Goal: Task Accomplishment & Management: Use online tool/utility

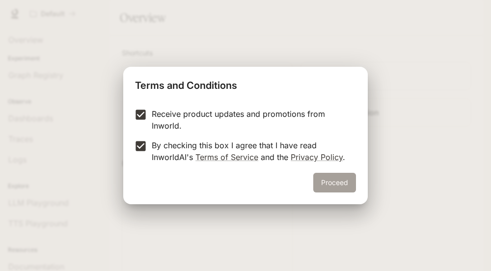
click at [342, 186] on button "Proceed" at bounding box center [335, 183] width 43 height 20
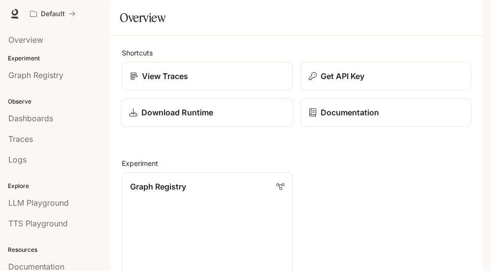
click at [160, 118] on p "Download Runtime" at bounding box center [178, 113] width 72 height 12
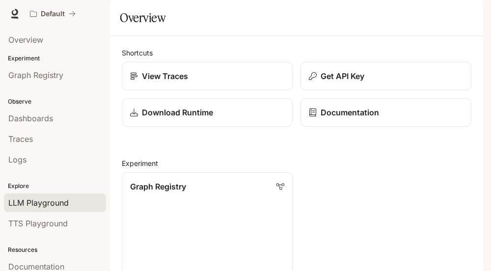
click at [46, 204] on span "LLM Playground" at bounding box center [38, 203] width 60 height 12
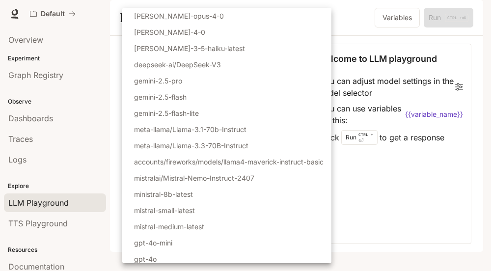
click at [149, 96] on body "Skip to main content Default Documentation Documentation Portal Overview Experi…" at bounding box center [245, 135] width 491 height 271
click at [361, 28] on div at bounding box center [245, 135] width 491 height 271
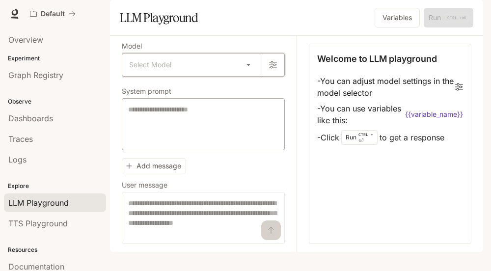
scroll to position [14, 0]
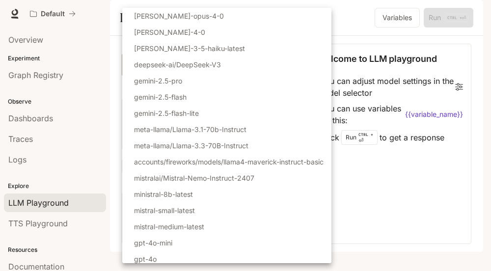
click at [183, 83] on body "Skip to main content Default Documentation Documentation Portal Overview Experi…" at bounding box center [245, 135] width 491 height 271
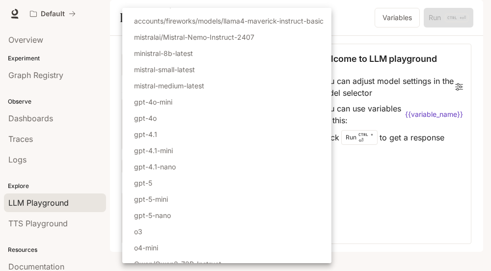
scroll to position [141, 0]
click at [376, 223] on div at bounding box center [245, 135] width 491 height 271
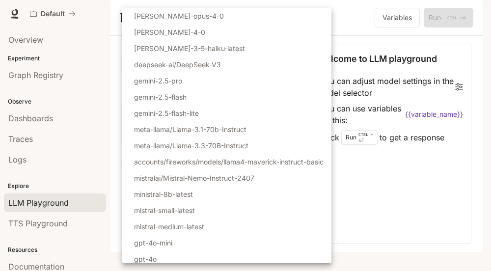
click at [139, 77] on body "Skip to main content Default Documentation Documentation Portal Overview Experi…" at bounding box center [245, 135] width 491 height 271
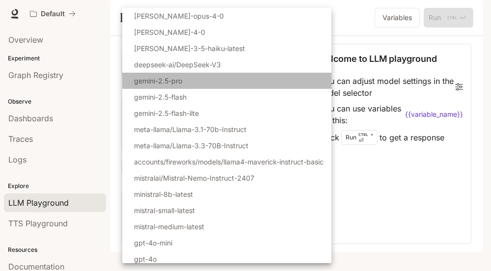
click at [167, 81] on p "gemini-2.5-pro" at bounding box center [158, 81] width 48 height 10
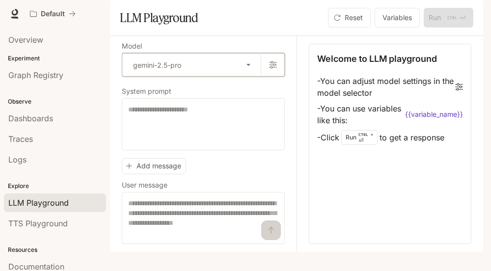
type input "**********"
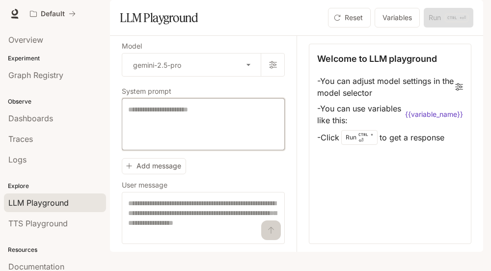
click at [167, 134] on textarea at bounding box center [203, 124] width 150 height 39
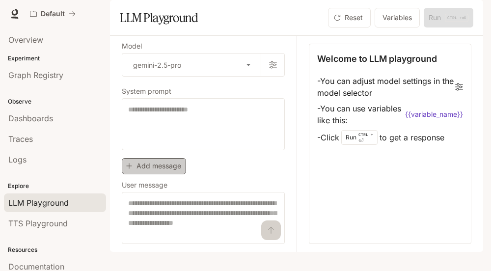
click at [174, 174] on button "Add message" at bounding box center [154, 166] width 64 height 16
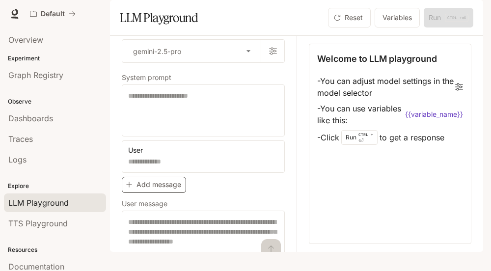
scroll to position [47, 0]
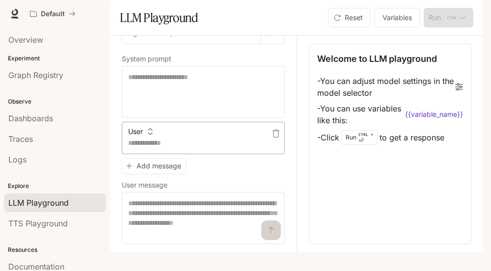
click at [154, 148] on textarea at bounding box center [203, 143] width 150 height 10
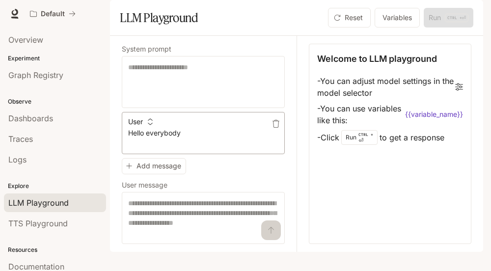
scroll to position [57, 0]
type textarea "**********"
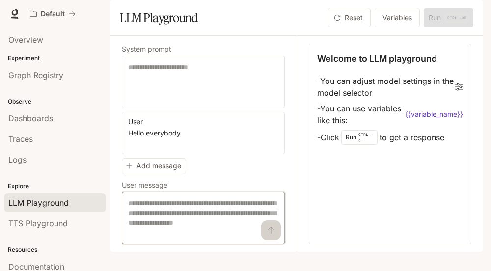
click at [159, 224] on textarea at bounding box center [203, 218] width 150 height 39
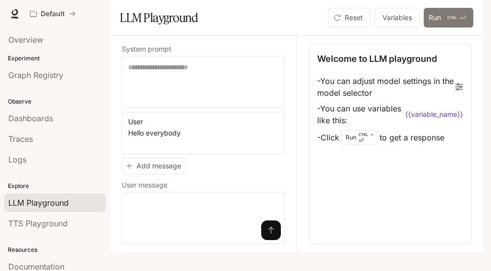
click at [439, 28] on button "Run CTRL + ⏎" at bounding box center [449, 18] width 50 height 20
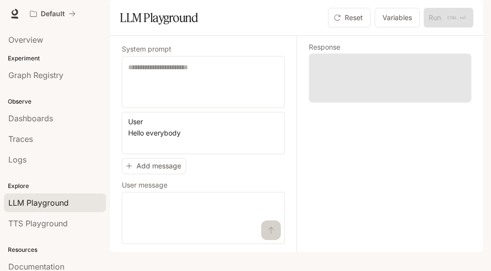
scroll to position [47, 0]
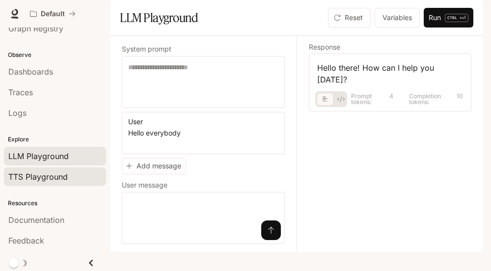
click at [43, 176] on span "TTS Playground" at bounding box center [37, 177] width 59 height 12
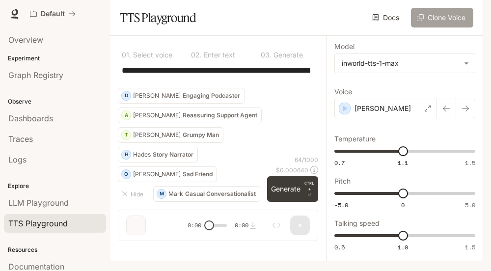
click at [435, 28] on button "Clone Voice" at bounding box center [442, 18] width 62 height 20
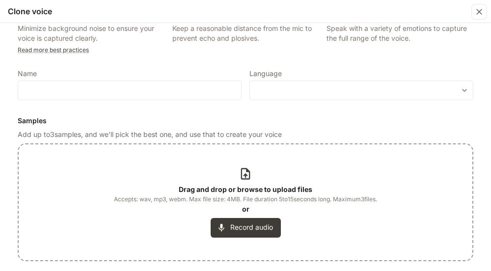
scroll to position [25, 0]
click at [247, 176] on icon at bounding box center [245, 173] width 13 height 13
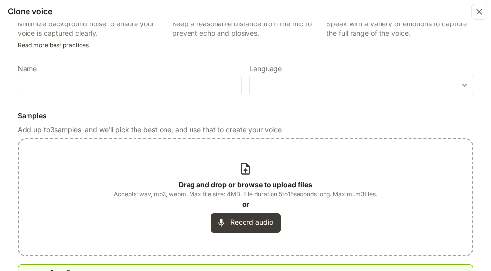
scroll to position [27, 0]
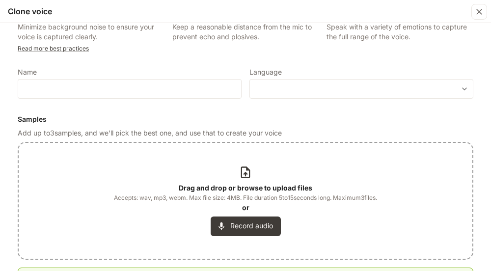
click at [244, 175] on icon at bounding box center [245, 172] width 13 height 13
click at [246, 226] on button "Record audio" at bounding box center [246, 227] width 70 height 20
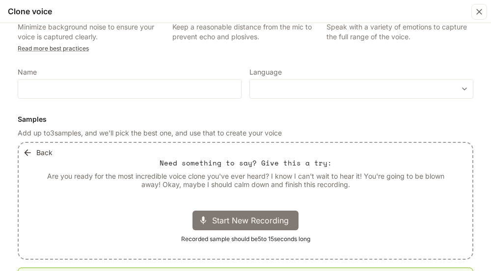
click at [241, 222] on span "Start New Recording" at bounding box center [253, 221] width 83 height 12
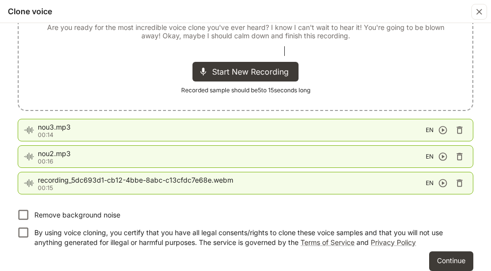
scroll to position [175, 0]
click at [461, 183] on icon "button" at bounding box center [460, 183] width 10 height 10
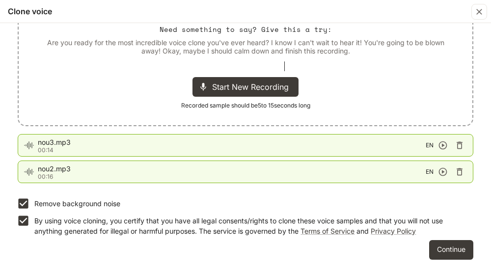
scroll to position [160, 0]
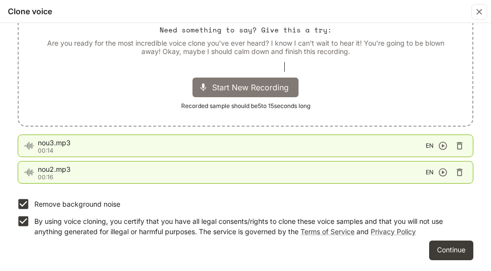
click at [237, 87] on span "Start New Recording" at bounding box center [253, 88] width 83 height 12
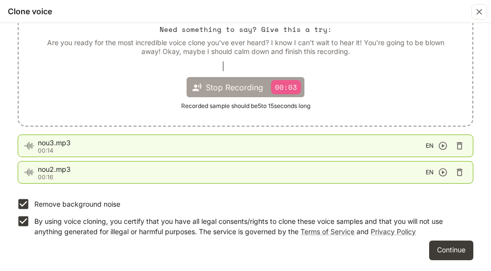
click at [283, 85] on p "00:03" at bounding box center [286, 87] width 30 height 14
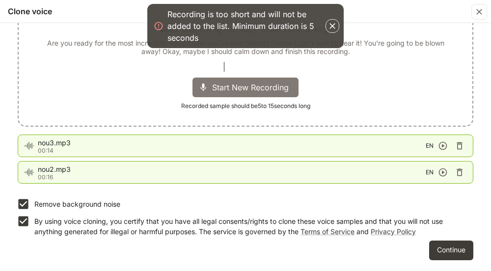
click at [331, 28] on icon "button" at bounding box center [333, 26] width 6 height 6
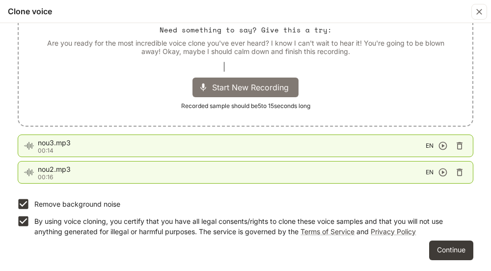
click at [207, 66] on div at bounding box center [245, 67] width 79 height 10
click at [203, 69] on div "Back Need something to say? Give this a try: Are you ready for the most incredi…" at bounding box center [246, 68] width 454 height 116
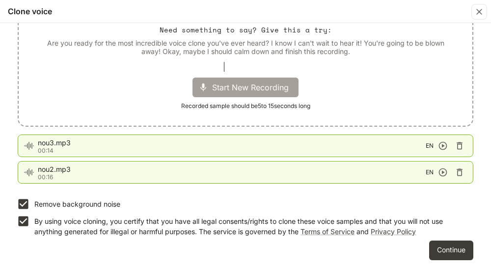
click at [229, 86] on span "Start New Recording" at bounding box center [253, 88] width 83 height 12
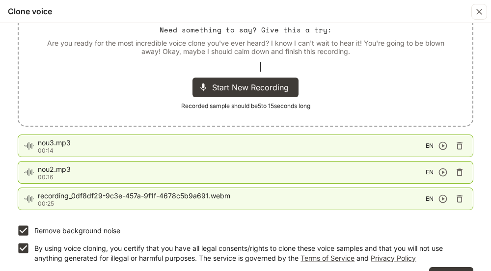
scroll to position [186, 0]
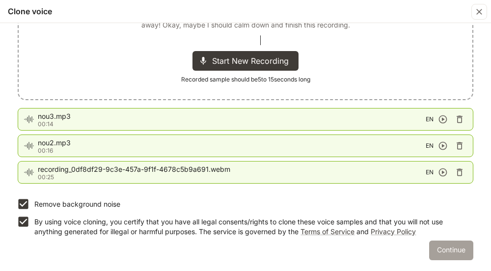
click at [444, 247] on button "Continue" at bounding box center [452, 251] width 44 height 20
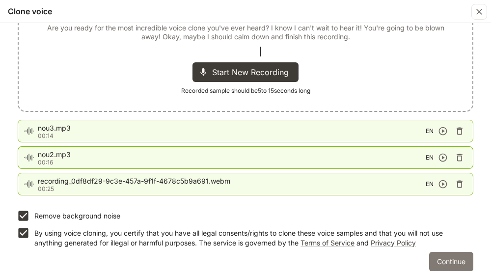
scroll to position [198, 0]
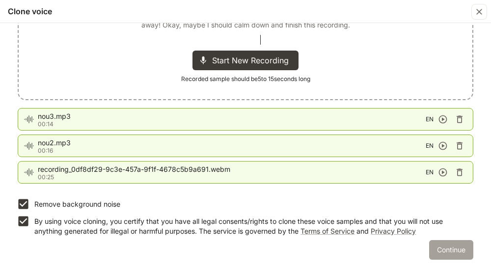
click at [451, 249] on button "Continue" at bounding box center [452, 250] width 44 height 20
click at [433, 249] on button "Continue" at bounding box center [452, 250] width 44 height 20
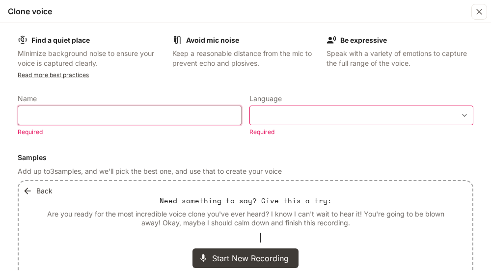
click at [77, 113] on input "text" at bounding box center [129, 116] width 223 height 10
type input "******"
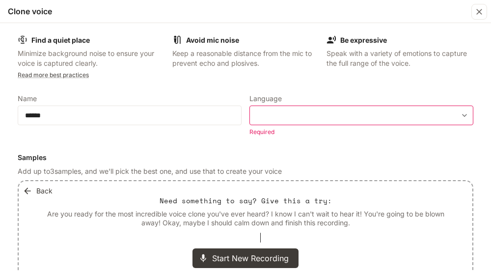
click at [281, 111] on div "​ ​" at bounding box center [362, 116] width 224 height 20
click at [301, 115] on body "**********" at bounding box center [245, 135] width 491 height 271
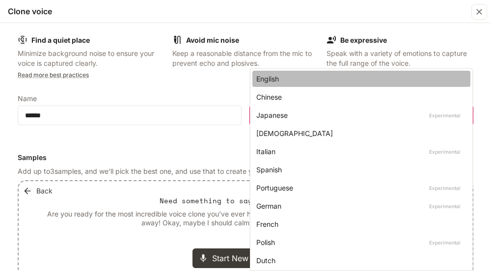
click at [278, 79] on div "English" at bounding box center [360, 79] width 206 height 10
type input "*****"
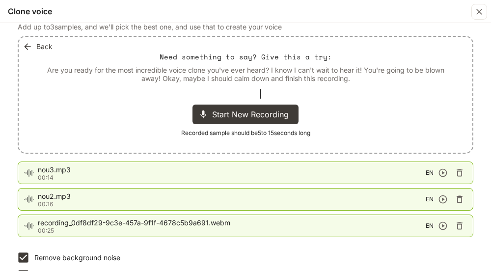
scroll to position [186, 0]
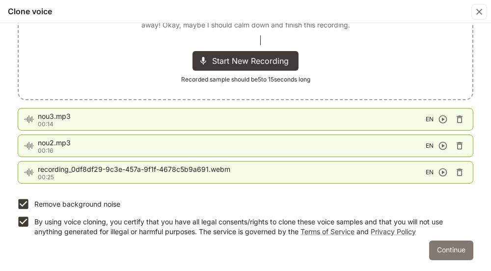
click at [455, 248] on button "Continue" at bounding box center [452, 251] width 44 height 20
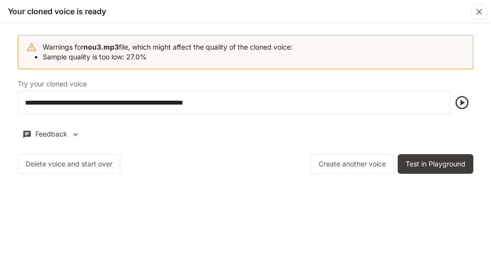
scroll to position [0, 0]
click at [28, 187] on div "**********" at bounding box center [245, 147] width 491 height 248
click at [463, 105] on icon "button" at bounding box center [463, 103] width 16 height 16
click at [463, 103] on icon "button" at bounding box center [462, 102] width 13 height 13
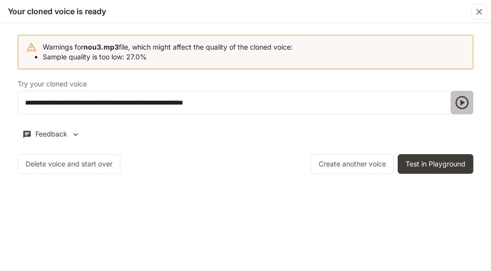
click at [463, 103] on icon "button" at bounding box center [462, 102] width 13 height 13
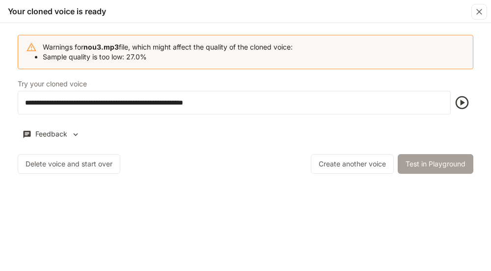
click at [433, 161] on button "Test in Playground" at bounding box center [436, 164] width 76 height 20
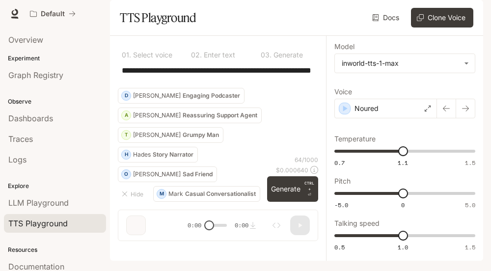
scroll to position [16, 0]
click at [344, 112] on icon "button" at bounding box center [346, 109] width 4 height 6
click at [343, 114] on icon "button" at bounding box center [346, 109] width 10 height 10
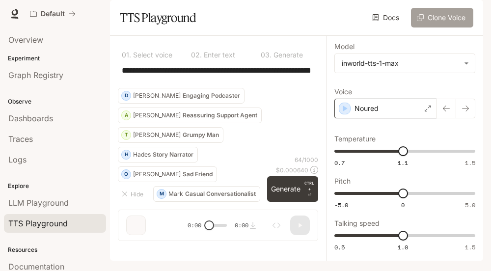
click at [438, 28] on button "Clone Voice" at bounding box center [442, 18] width 62 height 20
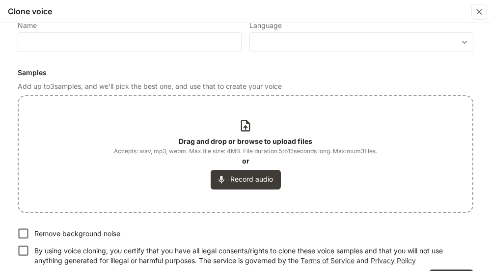
scroll to position [74, 0]
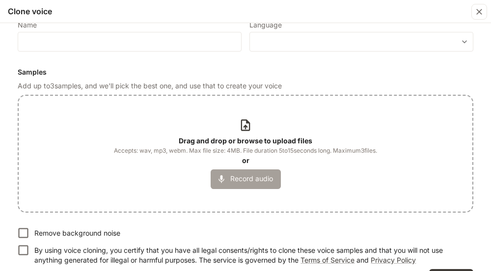
click at [249, 180] on button "Record audio" at bounding box center [246, 180] width 70 height 20
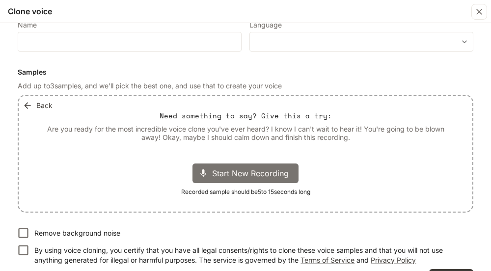
click at [249, 180] on div "Start New Recording" at bounding box center [246, 174] width 106 height 20
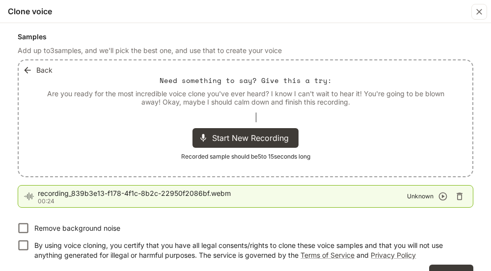
scroll to position [134, 0]
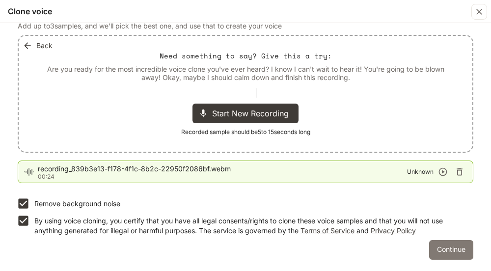
click at [456, 248] on button "Continue" at bounding box center [452, 250] width 44 height 20
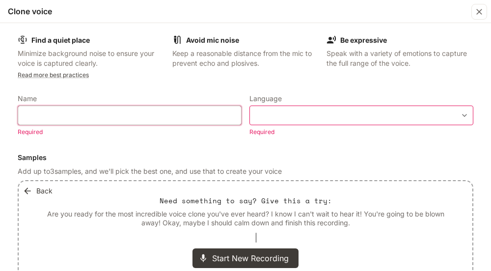
click at [107, 111] on input "text" at bounding box center [129, 116] width 223 height 10
type input "******"
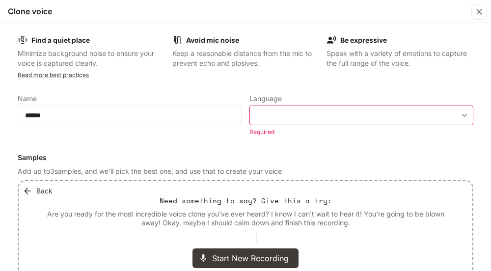
click at [268, 121] on div "​ ​" at bounding box center [362, 116] width 224 height 20
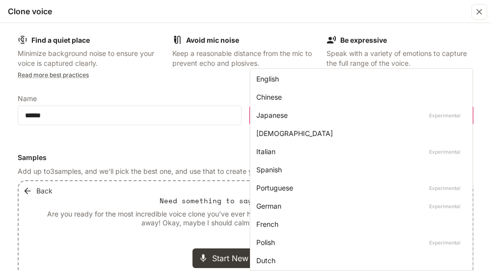
click at [462, 117] on body "**********" at bounding box center [245, 135] width 491 height 271
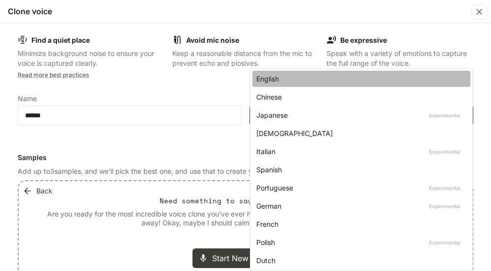
click at [274, 79] on div "English" at bounding box center [360, 79] width 206 height 10
type input "*****"
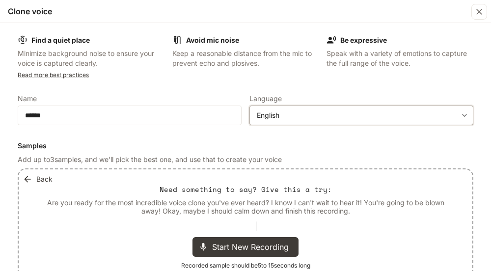
scroll to position [134, 0]
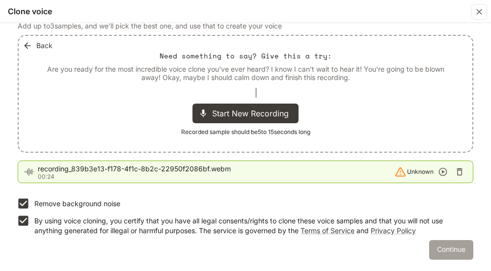
click at [456, 250] on button "Continue" at bounding box center [452, 250] width 44 height 20
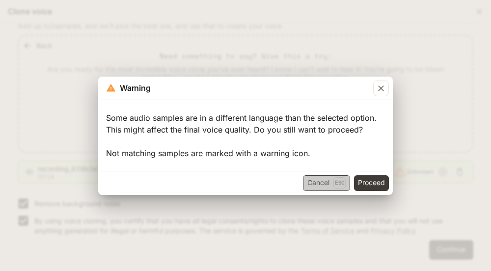
click at [322, 184] on button "Cancel Esc" at bounding box center [326, 183] width 47 height 16
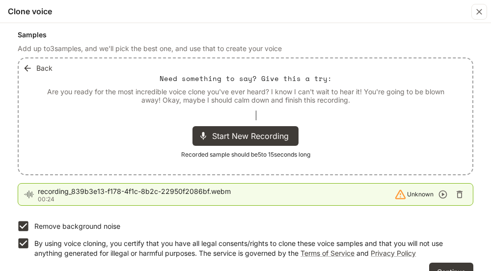
scroll to position [111, 0]
click at [210, 112] on div at bounding box center [206, 116] width 157 height 10
click at [444, 195] on icon "button" at bounding box center [443, 195] width 8 height 8
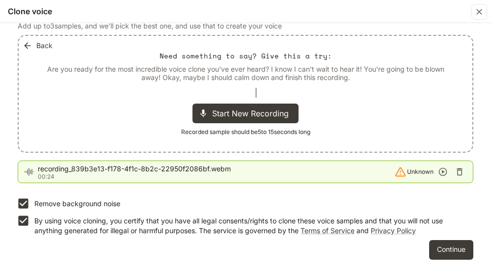
scroll to position [20, 0]
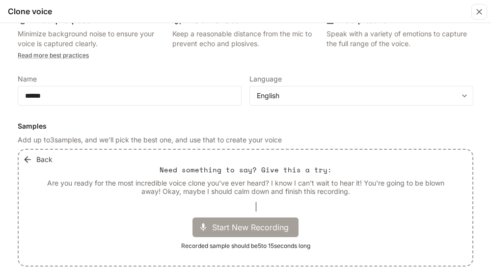
click at [242, 224] on span "Start New Recording" at bounding box center [253, 228] width 83 height 12
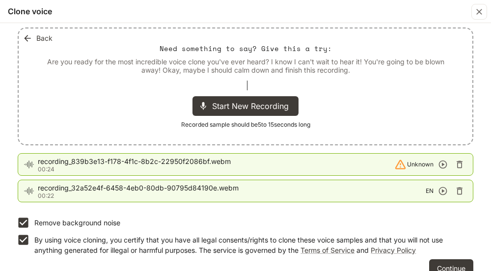
scroll to position [160, 0]
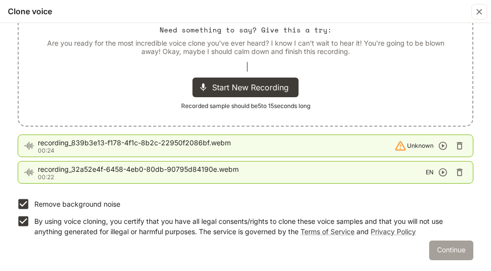
click at [451, 252] on button "Continue" at bounding box center [452, 251] width 44 height 20
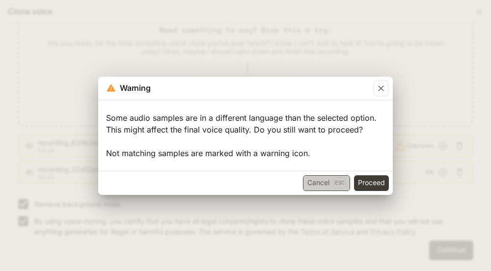
click at [322, 183] on button "Cancel Esc" at bounding box center [326, 183] width 47 height 16
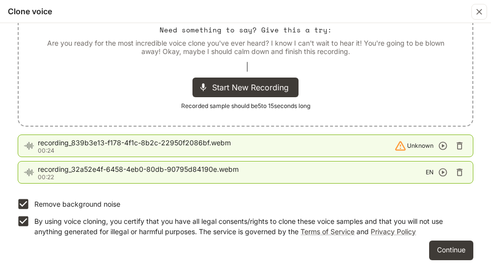
click at [462, 143] on icon "button" at bounding box center [460, 146] width 6 height 7
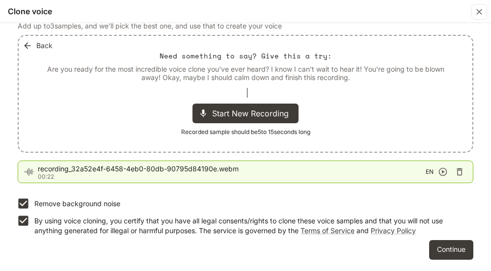
scroll to position [134, 0]
click at [449, 252] on button "Continue" at bounding box center [452, 250] width 44 height 20
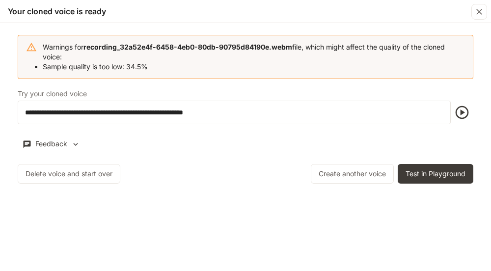
scroll to position [0, 0]
click at [459, 116] on icon "button" at bounding box center [463, 113] width 16 height 16
click at [466, 113] on icon "button" at bounding box center [463, 113] width 16 height 16
click at [463, 116] on icon "button" at bounding box center [463, 113] width 16 height 16
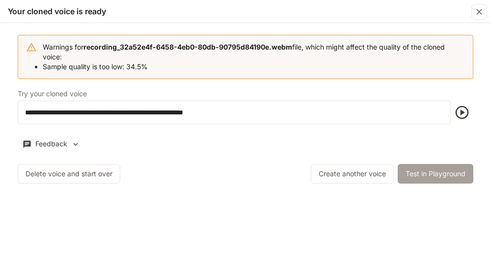
click at [445, 174] on button "Test in Playground" at bounding box center [436, 174] width 76 height 20
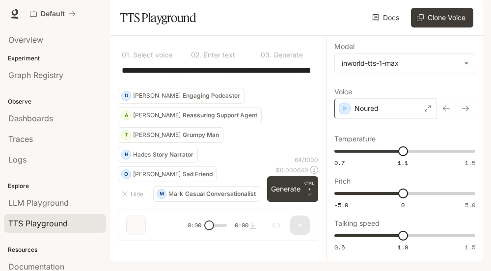
scroll to position [16, 0]
click at [289, 195] on button "Generate CTRL + ⏎" at bounding box center [292, 189] width 51 height 26
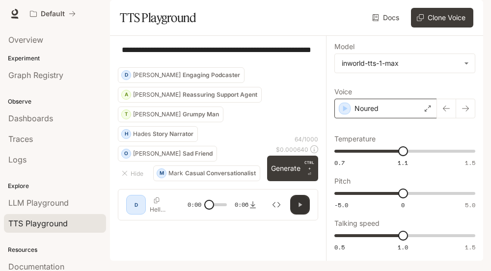
click at [303, 209] on icon "button" at bounding box center [300, 205] width 8 height 8
type input "*"
click at [253, 209] on icon "Download audio" at bounding box center [253, 205] width 8 height 8
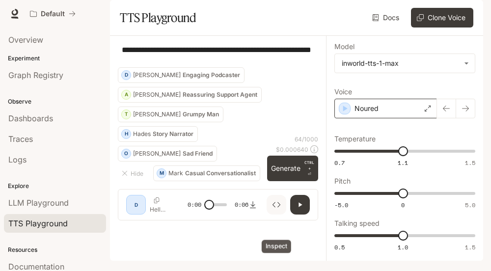
click at [277, 209] on icon "Inspect" at bounding box center [277, 205] width 8 height 8
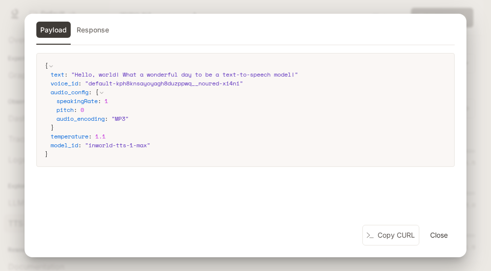
click at [438, 240] on button "Close" at bounding box center [439, 236] width 31 height 20
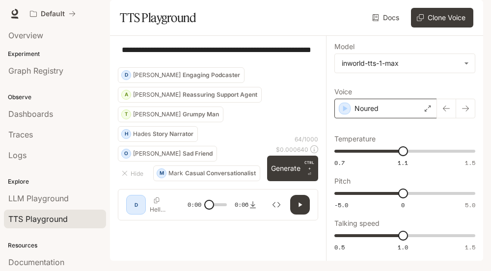
scroll to position [0, 0]
